Goal: Transaction & Acquisition: Obtain resource

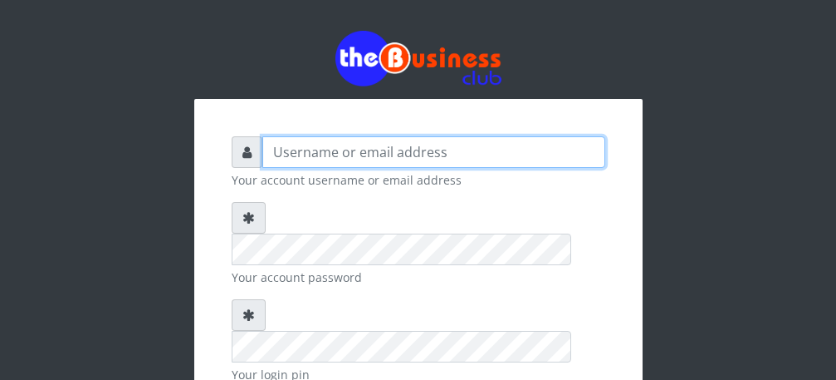
click at [454, 154] on input "text" at bounding box center [433, 152] width 343 height 32
click at [279, 150] on input "talentint" at bounding box center [433, 152] width 343 height 32
click at [333, 151] on input "Talentint" at bounding box center [433, 152] width 343 height 32
type input "Talentino"
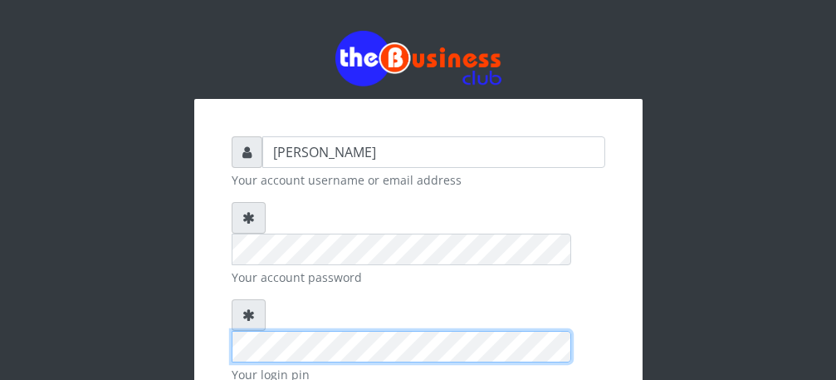
scroll to position [193, 0]
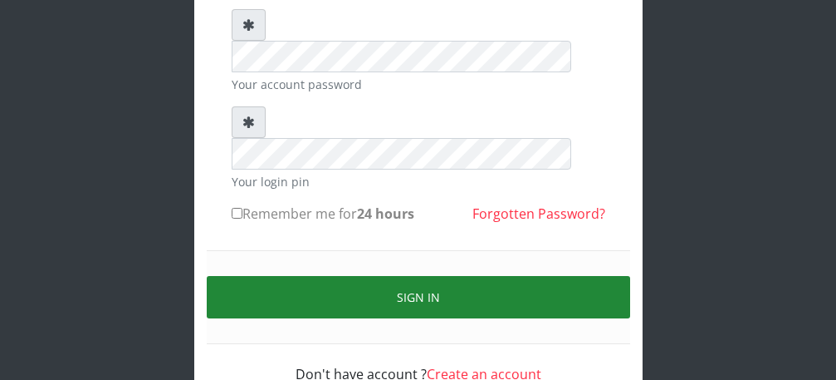
click at [424, 276] on button "Sign in" at bounding box center [419, 297] width 424 height 42
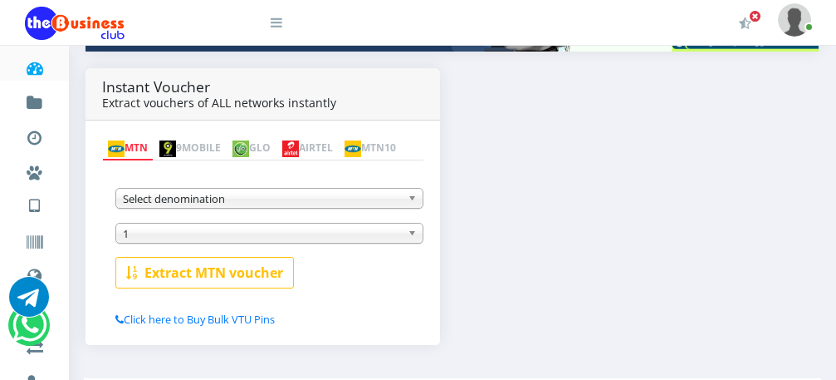
scroll to position [299, 0]
click at [414, 202] on b at bounding box center [415, 198] width 15 height 19
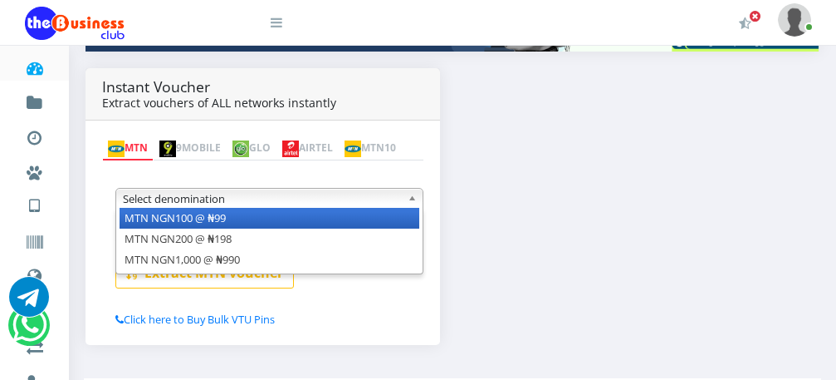
click at [403, 218] on li "MTN NGN100 @ ₦99" at bounding box center [270, 218] width 300 height 21
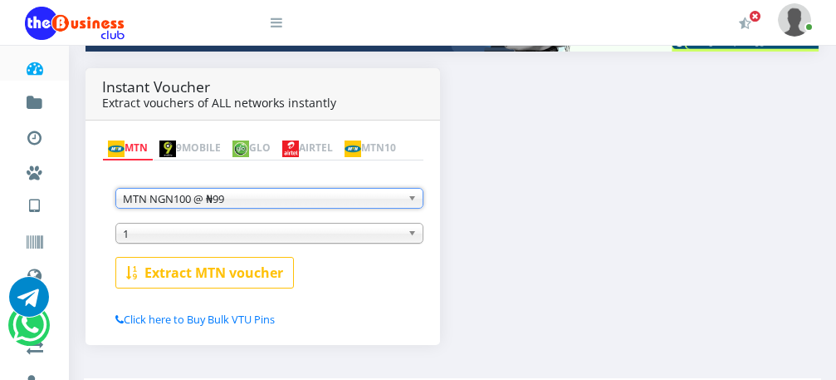
scroll to position [0, 0]
click at [411, 238] on b at bounding box center [415, 232] width 15 height 19
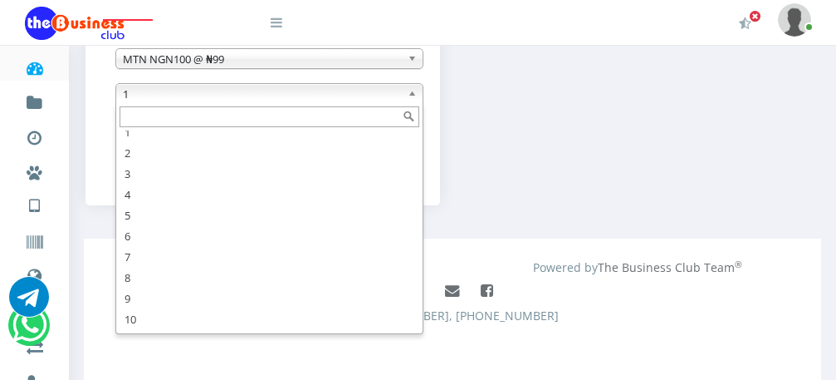
scroll to position [50, 0]
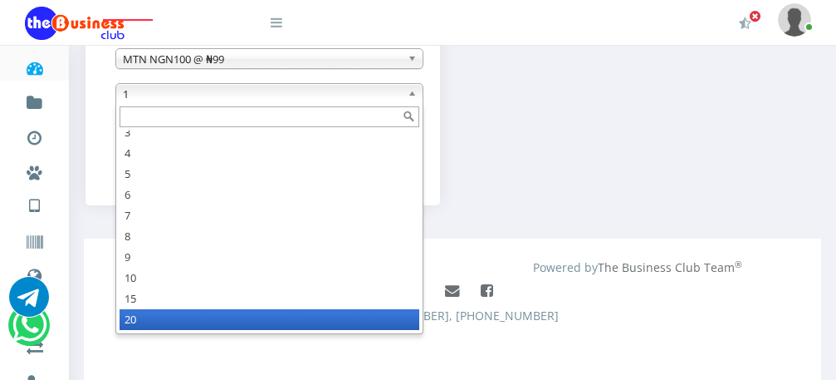
click at [246, 318] on li "20" at bounding box center [270, 319] width 300 height 21
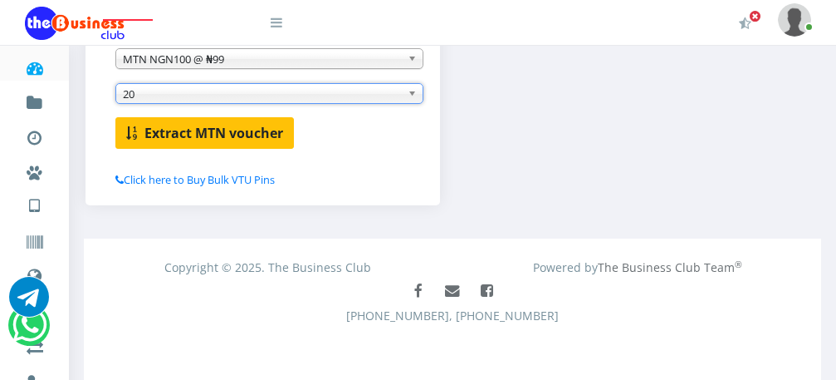
click at [202, 131] on b "Extract MTN voucher" at bounding box center [214, 133] width 139 height 18
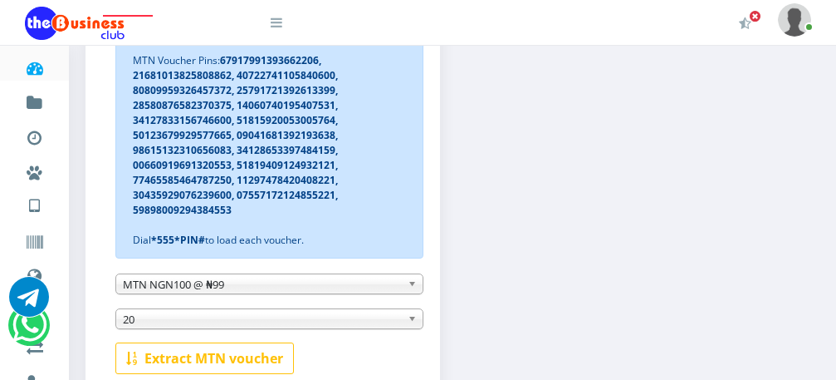
click at [581, 280] on div "Instant Voucher Extract vouchers of ALL networks instantly MTN 9MOBILE GLO AIRT…" at bounding box center [452, 185] width 759 height 522
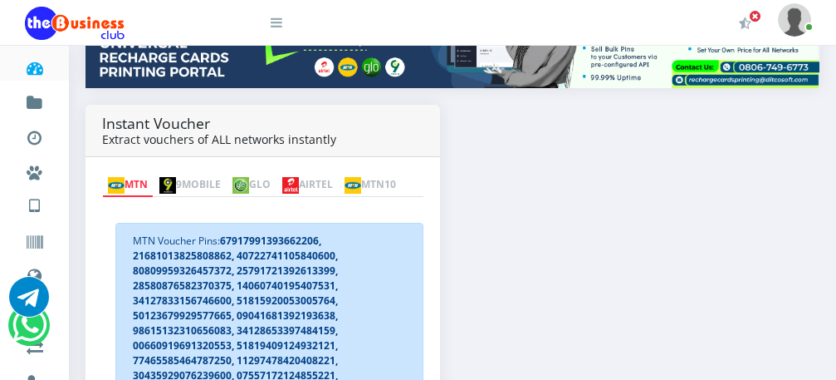
scroll to position [243, 0]
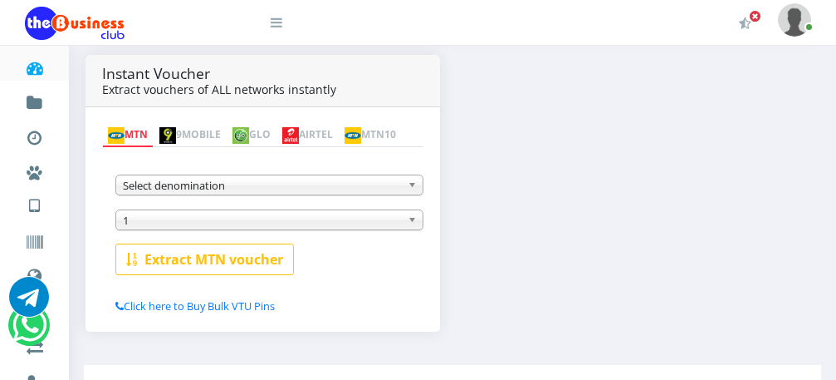
scroll to position [243, 0]
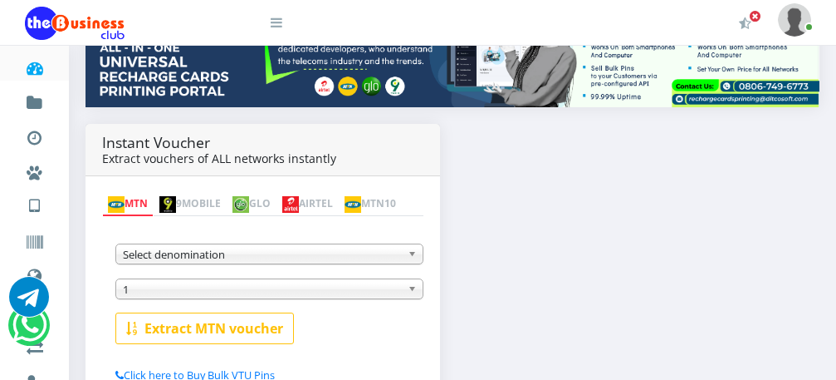
click at [415, 252] on b at bounding box center [415, 253] width 15 height 19
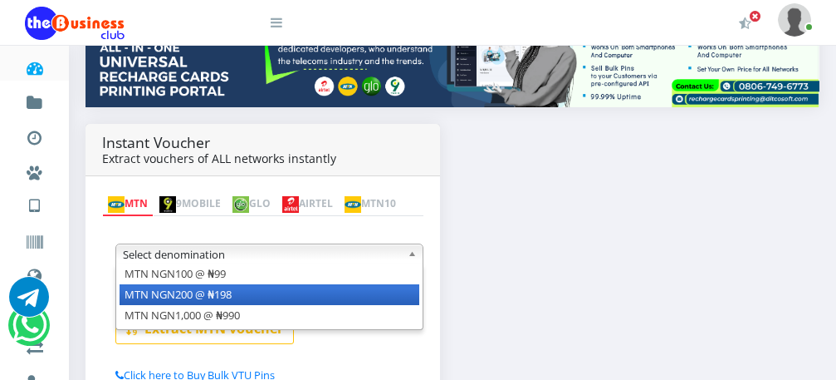
click at [386, 289] on li "MTN NGN200 @ ₦198" at bounding box center [270, 294] width 300 height 21
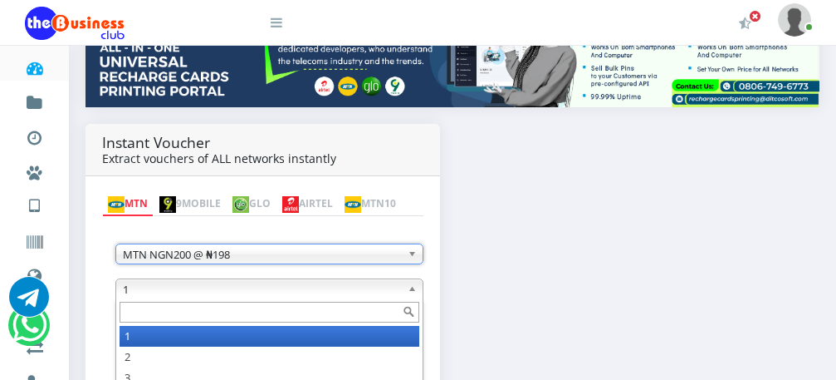
click at [385, 292] on span "1" at bounding box center [262, 289] width 278 height 20
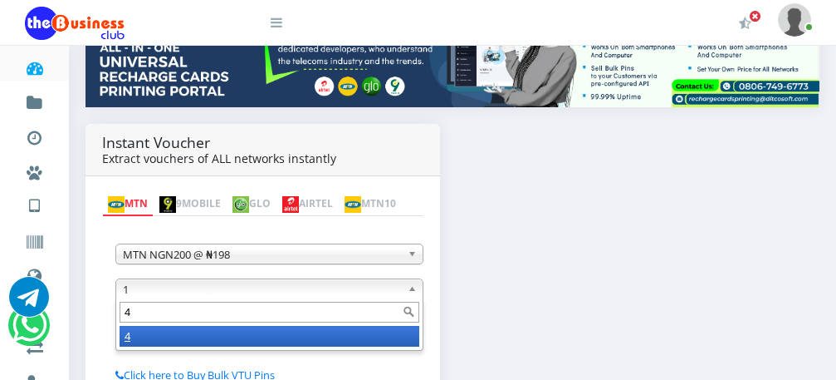
type input "4"
click at [415, 221] on div "MTN NGN100 @ ₦99 MTN NGN200 @ ₦198 MTN NGN1,000 @ ₦990 MTN NGN200 @ ₦198 MTN NG…" at bounding box center [262, 299] width 321 height 168
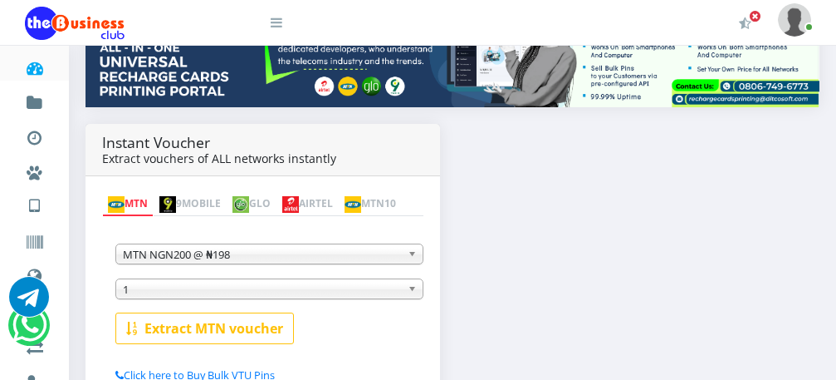
click at [218, 297] on span "1" at bounding box center [262, 289] width 278 height 20
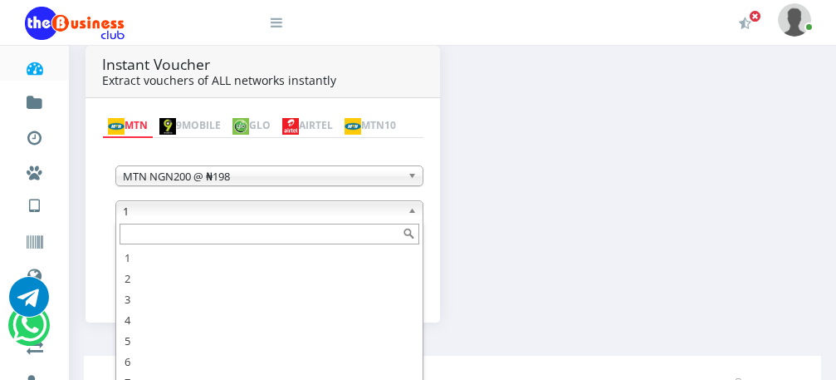
scroll to position [348, 0]
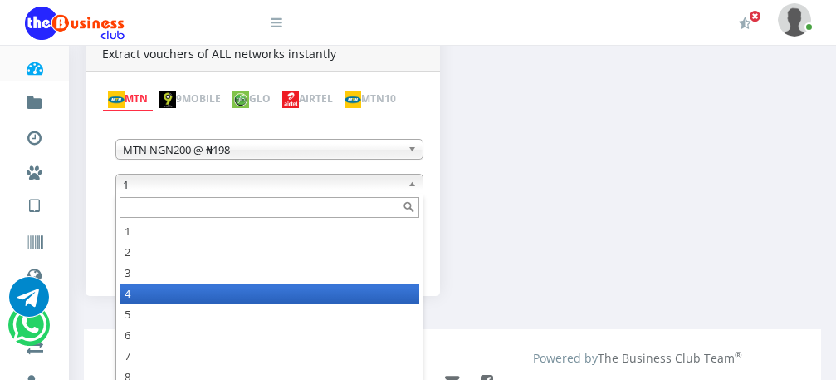
click at [191, 295] on li "4" at bounding box center [270, 293] width 300 height 21
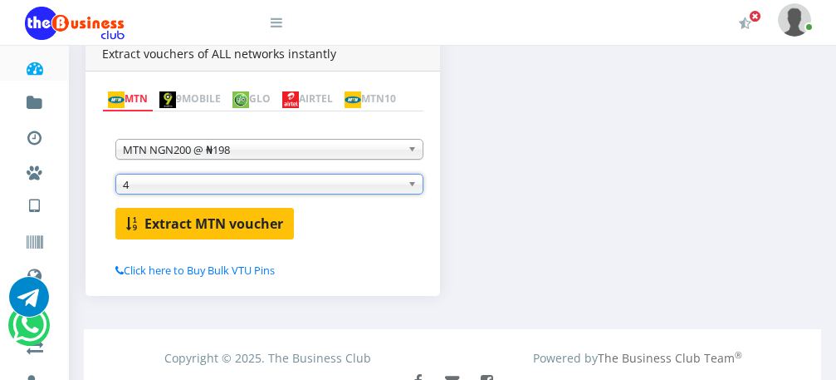
click at [181, 228] on b "Extract MTN voucher" at bounding box center [214, 223] width 139 height 18
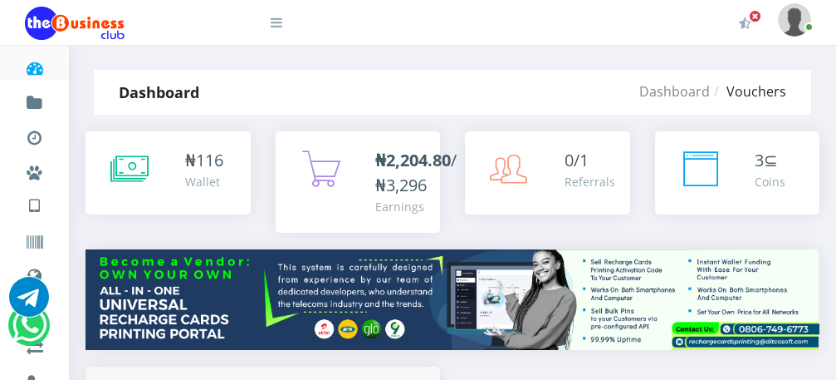
scroll to position [0, 0]
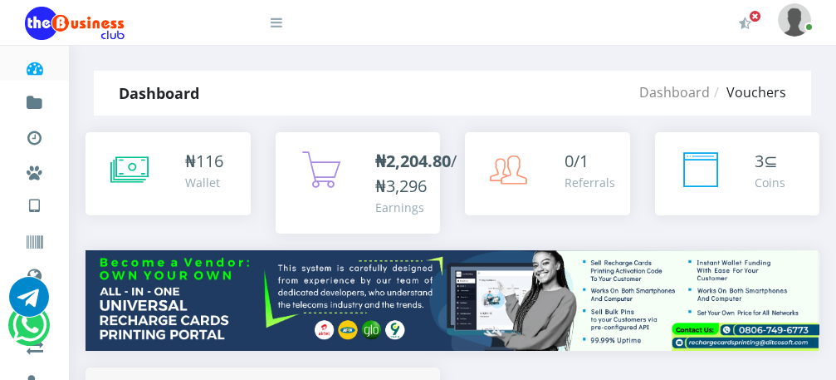
click at [36, 71] on icon at bounding box center [34, 68] width 19 height 17
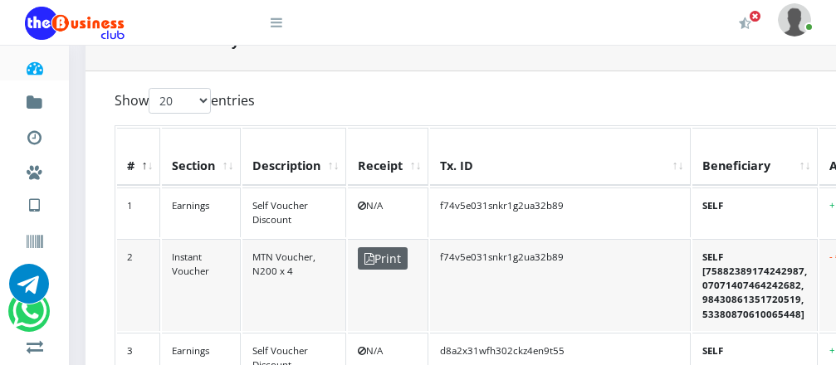
click at [381, 248] on span "Print" at bounding box center [383, 259] width 50 height 22
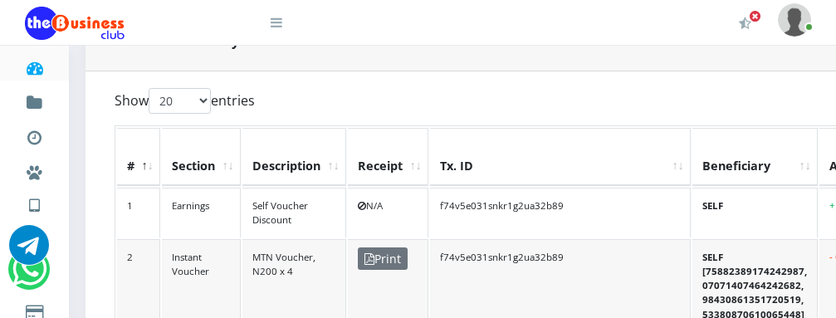
scroll to position [399, 100]
